Goal: Information Seeking & Learning: Learn about a topic

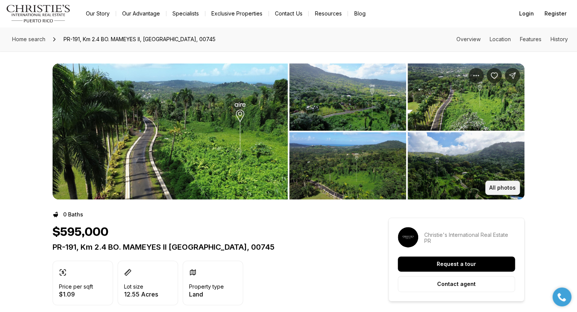
click at [504, 186] on p "All photos" at bounding box center [502, 188] width 26 height 6
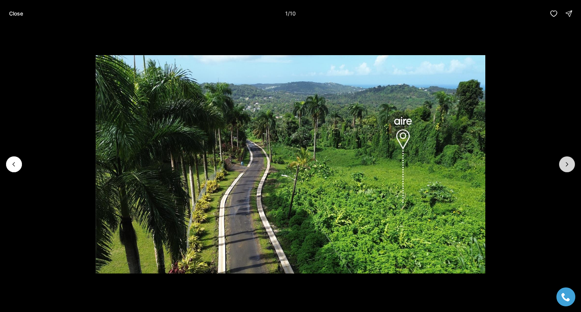
click at [570, 163] on button "Next slide" at bounding box center [567, 165] width 16 height 16
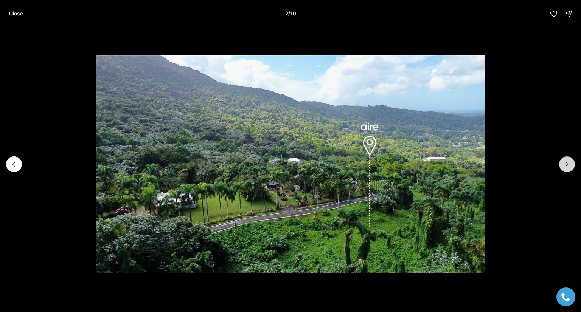
click at [569, 163] on icon "Next slide" at bounding box center [567, 165] width 8 height 8
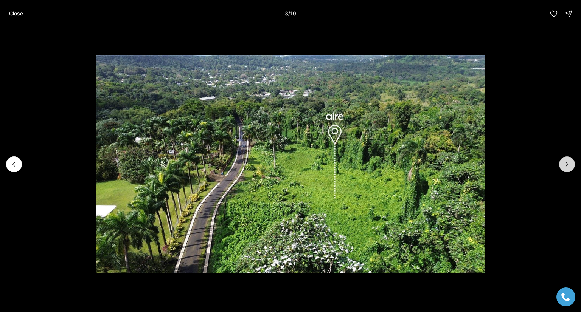
click at [567, 162] on icon "Next slide" at bounding box center [567, 165] width 8 height 8
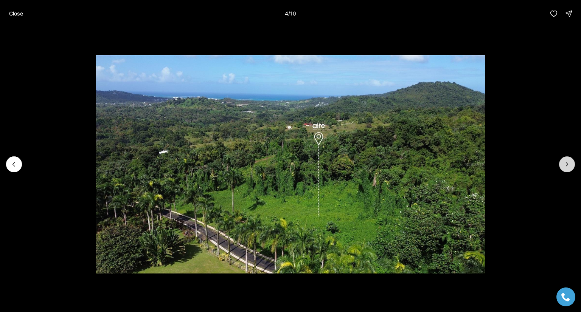
click at [567, 162] on icon "Next slide" at bounding box center [567, 165] width 8 height 8
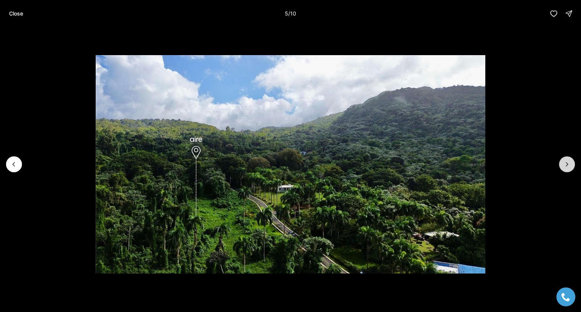
click at [567, 162] on icon "Next slide" at bounding box center [567, 165] width 8 height 8
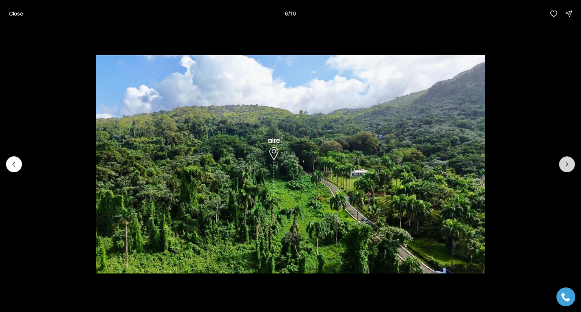
click at [567, 162] on icon "Next slide" at bounding box center [567, 165] width 8 height 8
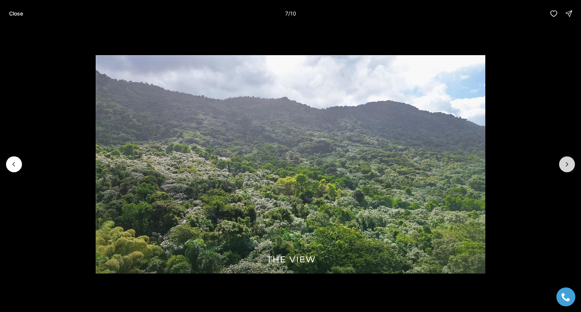
click at [567, 162] on icon "Next slide" at bounding box center [567, 165] width 8 height 8
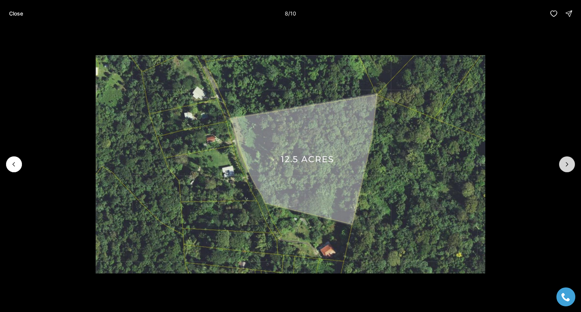
click at [567, 162] on icon "Next slide" at bounding box center [567, 165] width 8 height 8
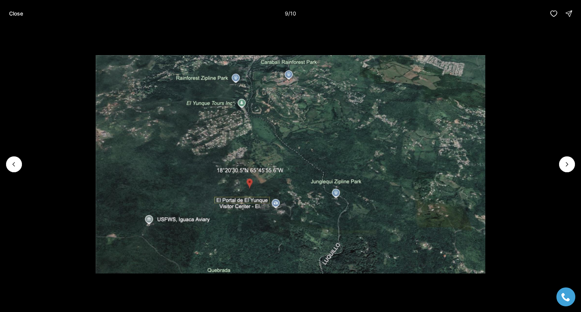
click at [9, 17] on button "Close" at bounding box center [16, 13] width 23 height 15
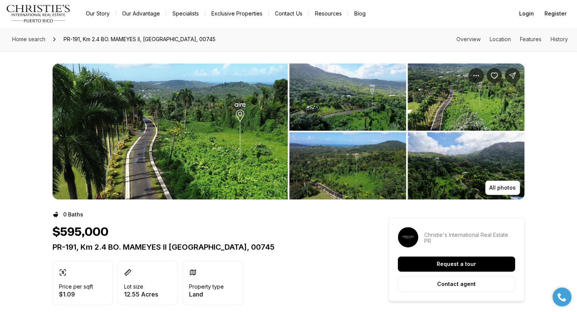
click at [227, 122] on img "View image gallery" at bounding box center [170, 132] width 235 height 136
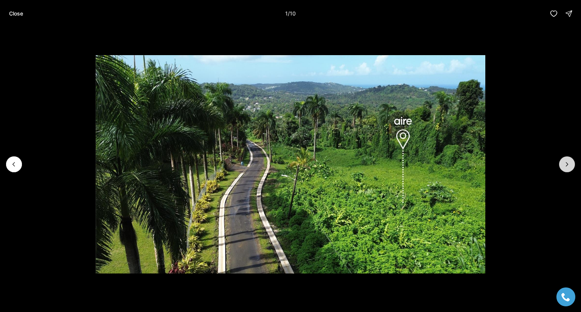
click at [567, 162] on icon "Next slide" at bounding box center [567, 165] width 8 height 8
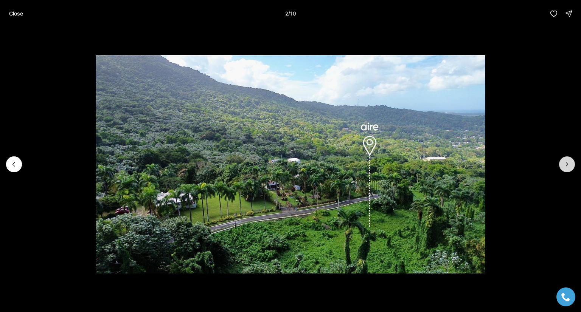
click at [567, 162] on icon "Next slide" at bounding box center [567, 165] width 8 height 8
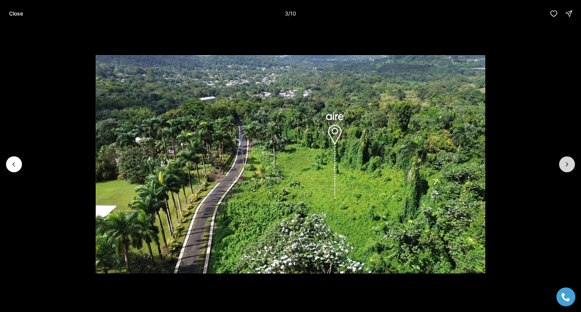
click at [567, 162] on icon "Next slide" at bounding box center [567, 165] width 8 height 8
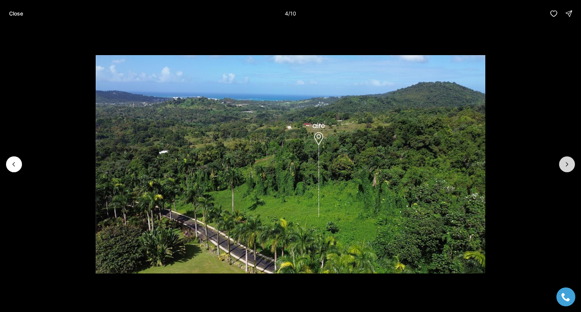
click at [567, 162] on icon "Next slide" at bounding box center [567, 165] width 8 height 8
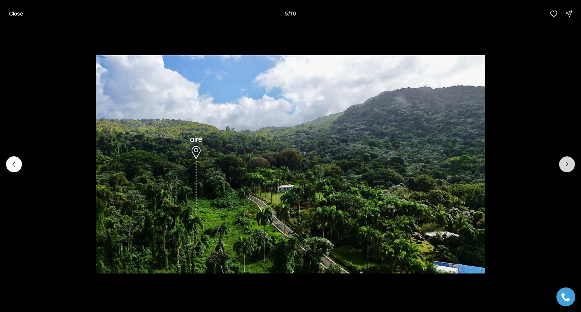
click at [567, 162] on icon "Next slide" at bounding box center [567, 165] width 8 height 8
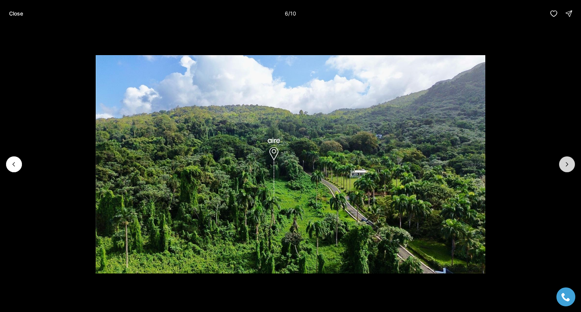
click at [567, 162] on icon "Next slide" at bounding box center [567, 165] width 8 height 8
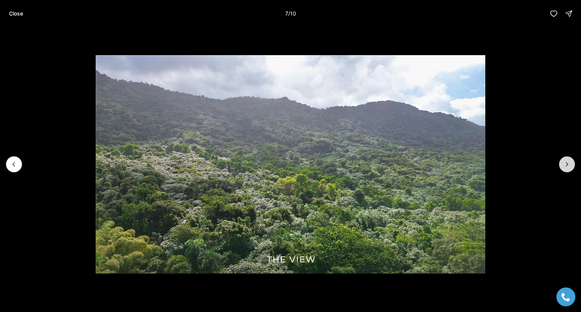
click at [567, 163] on icon "Next slide" at bounding box center [567, 165] width 8 height 8
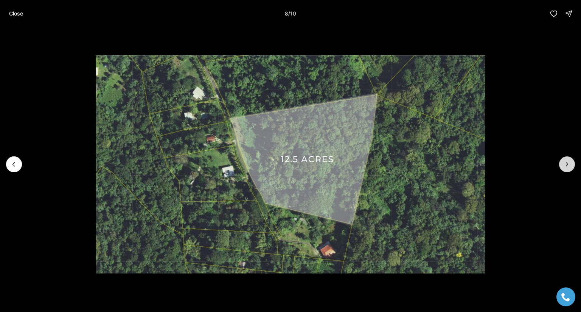
click at [567, 163] on icon "Next slide" at bounding box center [567, 165] width 8 height 8
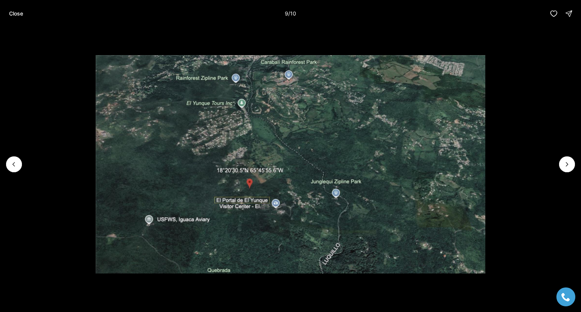
click at [20, 14] on p "Close" at bounding box center [16, 14] width 14 height 6
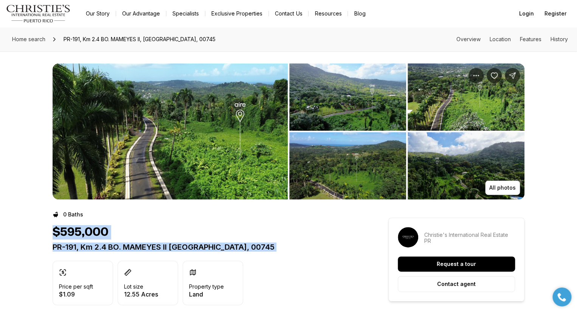
drag, startPoint x: 39, startPoint y: 262, endPoint x: 55, endPoint y: 227, distance: 38.4
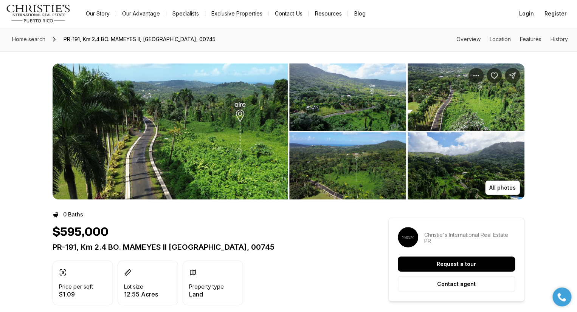
click at [351, 264] on div "Price per sqft $1.09 Lot size 12.55 Acres Property type Land" at bounding box center [207, 283] width 308 height 45
click at [496, 189] on p "All photos" at bounding box center [502, 188] width 26 height 6
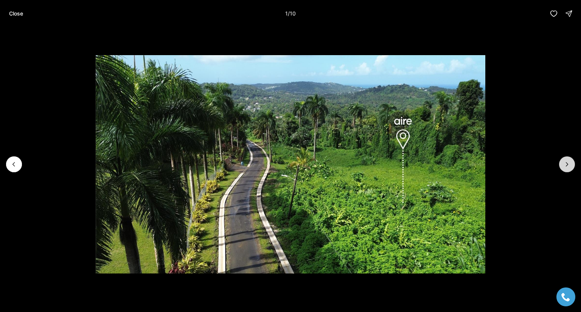
click at [572, 166] on button "Next slide" at bounding box center [567, 165] width 16 height 16
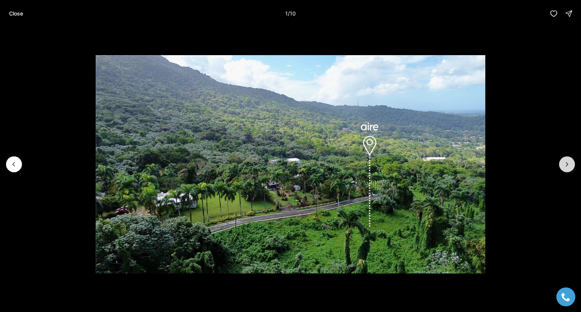
click at [572, 166] on button "Next slide" at bounding box center [567, 165] width 16 height 16
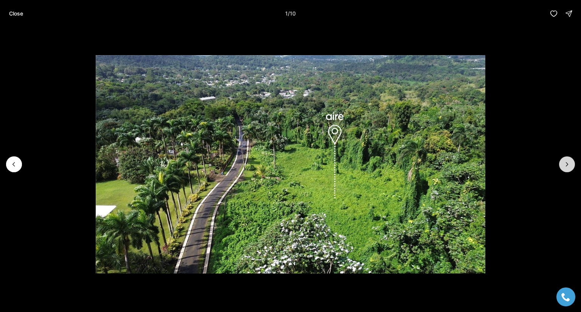
click at [569, 165] on icon "Next slide" at bounding box center [567, 165] width 8 height 8
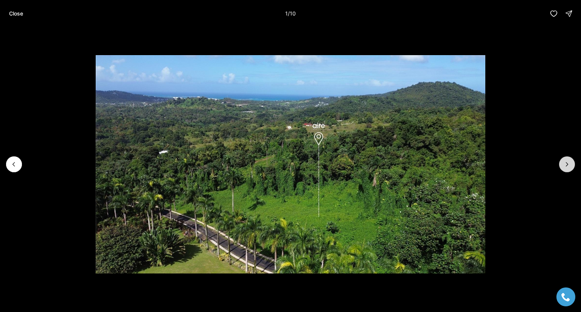
click at [569, 165] on icon "Next slide" at bounding box center [567, 165] width 8 height 8
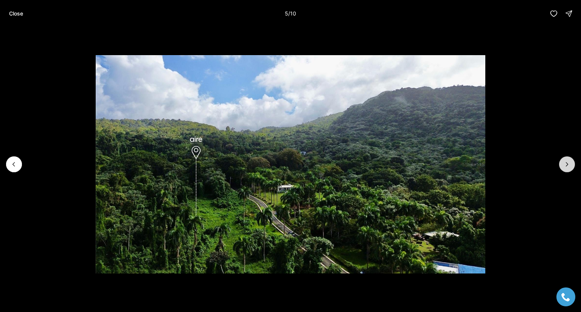
click at [568, 164] on icon "Next slide" at bounding box center [567, 165] width 8 height 8
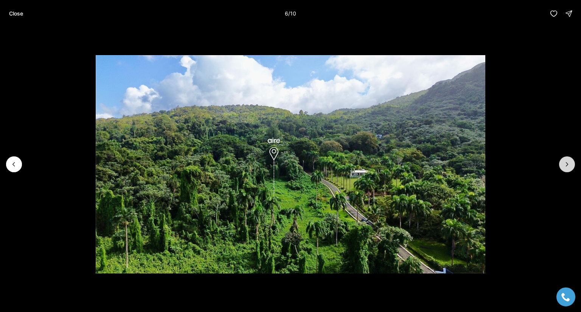
click at [568, 164] on icon "Next slide" at bounding box center [567, 165] width 8 height 8
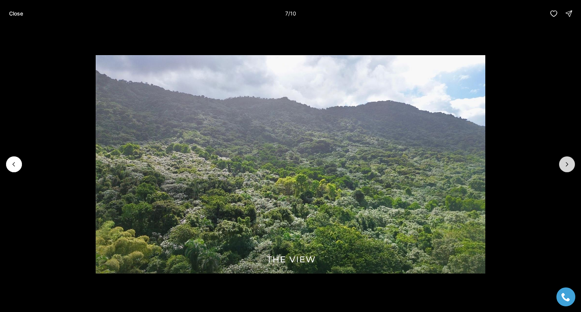
click at [568, 164] on icon "Next slide" at bounding box center [567, 165] width 8 height 8
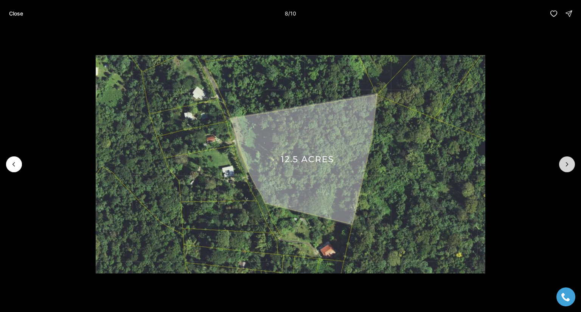
click at [568, 164] on icon "Next slide" at bounding box center [567, 165] width 8 height 8
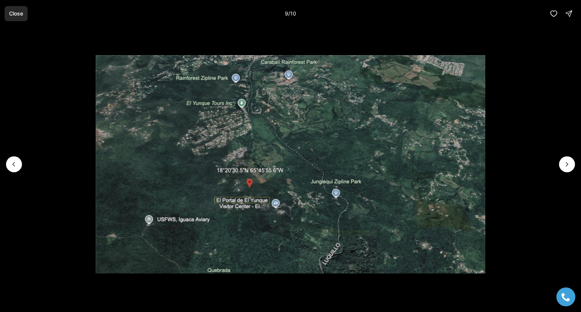
click at [15, 13] on p "Close" at bounding box center [16, 14] width 14 height 6
